Goal: Browse casually

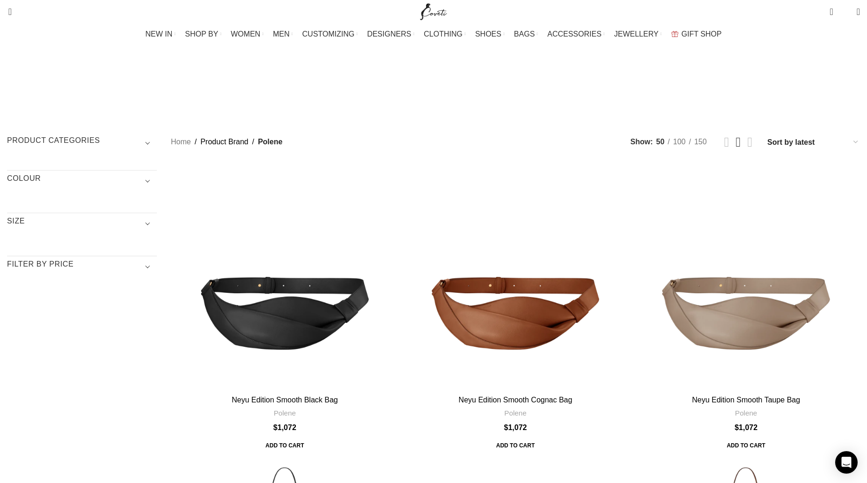
click at [827, 178] on span "Show sidebar" at bounding box center [433, 241] width 867 height 483
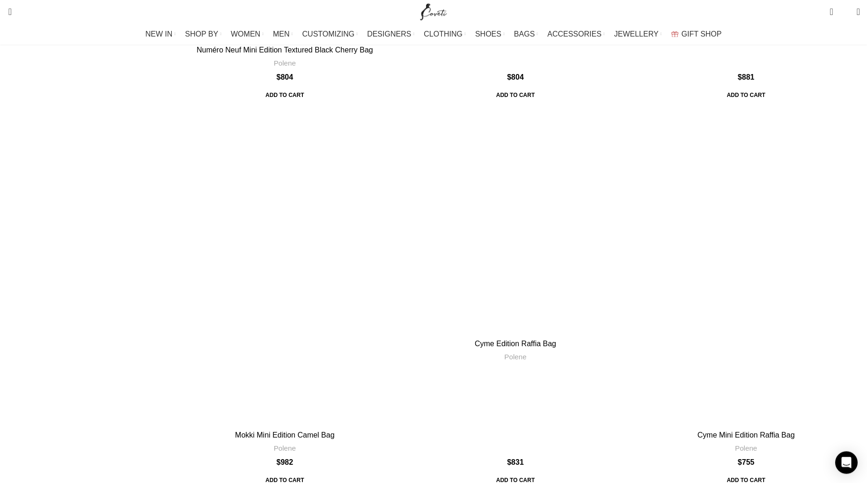
scroll to position [1672, 0]
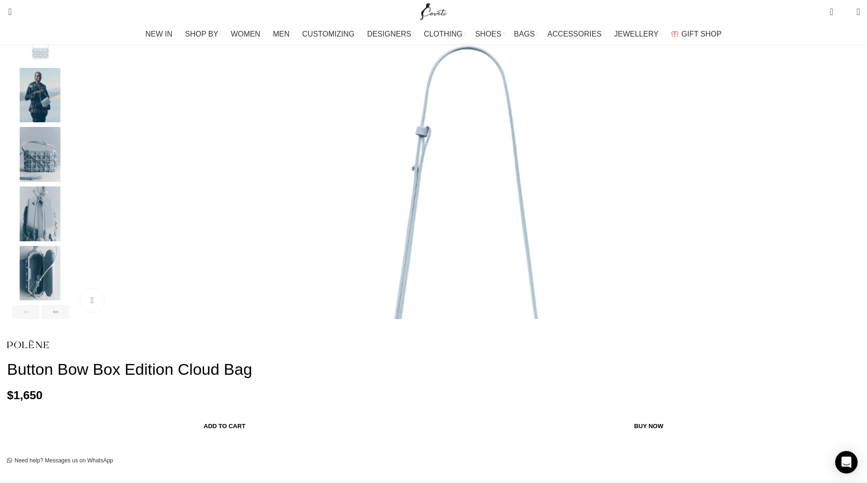
scroll to position [143, 0]
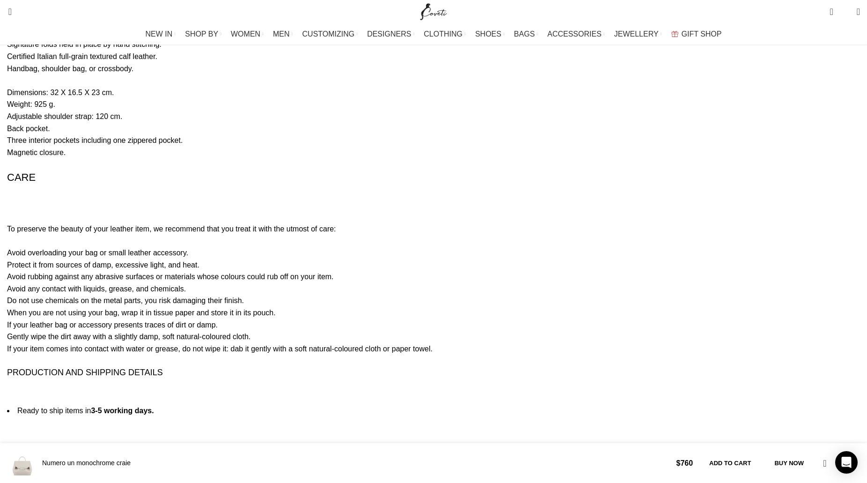
scroll to position [0, 99]
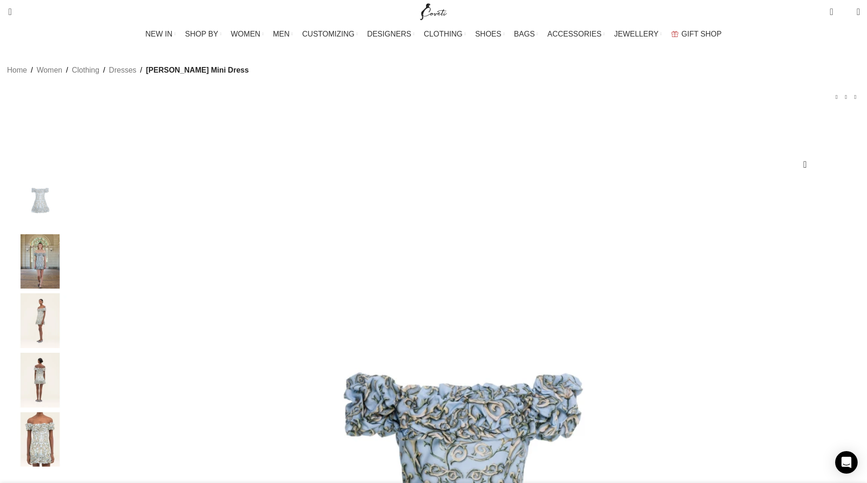
click at [69, 333] on img at bounding box center [40, 320] width 57 height 55
click at [69, 344] on img "3 / 6" at bounding box center [40, 320] width 57 height 55
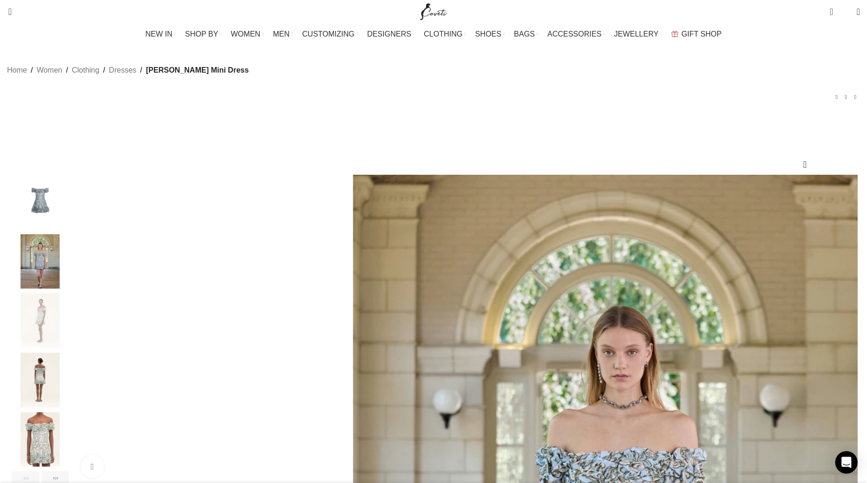
click at [69, 390] on img "4 / 6" at bounding box center [40, 380] width 57 height 55
